Goal: Transaction & Acquisition: Purchase product/service

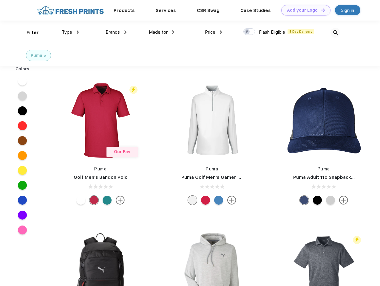
click at [304, 10] on link "Add your Logo Design Tool" at bounding box center [305, 10] width 49 height 10
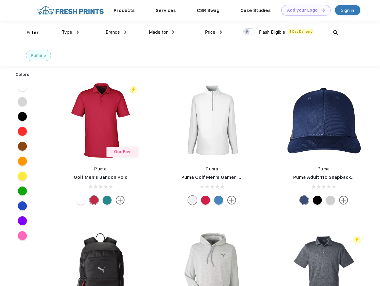
click at [0, 0] on div "Design Tool" at bounding box center [0, 0] width 0 height 0
click at [320, 10] on link "Add your Logo Design Tool" at bounding box center [305, 10] width 49 height 10
click at [29, 33] on div "Filter" at bounding box center [33, 32] width 12 height 7
click at [70, 32] on span "Type" at bounding box center [67, 32] width 10 height 5
click at [116, 32] on span "Brands" at bounding box center [113, 32] width 14 height 5
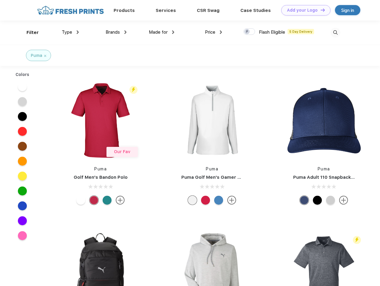
click at [162, 32] on span "Made for" at bounding box center [158, 32] width 19 height 5
click at [214, 32] on span "Price" at bounding box center [210, 32] width 10 height 5
click at [249, 32] on div at bounding box center [249, 31] width 12 height 7
click at [247, 32] on input "checkbox" at bounding box center [245, 30] width 4 height 4
click at [335, 33] on img at bounding box center [335, 33] width 10 height 10
